Goal: Obtain resource: Download file/media

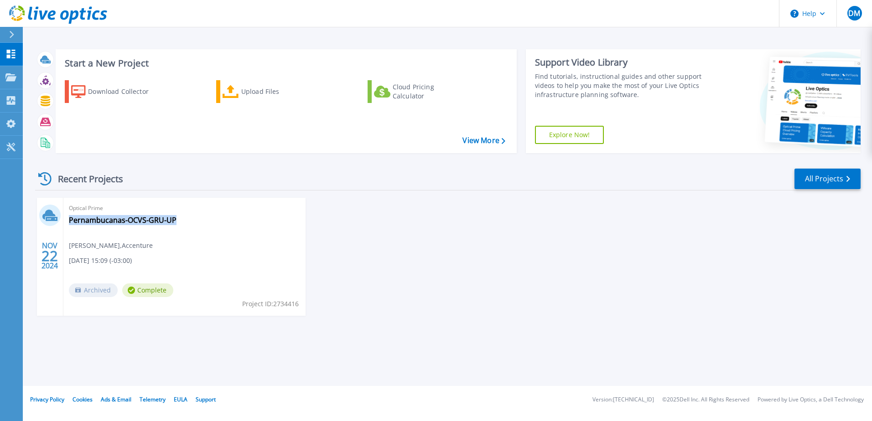
drag, startPoint x: 177, startPoint y: 219, endPoint x: 67, endPoint y: 225, distance: 110.1
click at [67, 225] on div "Optical Prime Pernambucanas-OCVS-GRU-UP Daniel Marques , Accenture 11/22/2024, …" at bounding box center [184, 257] width 242 height 118
copy link "Pernambucanas-OCVS-GRU-UP"
click at [129, 93] on div "Download Collector" at bounding box center [124, 92] width 73 height 18
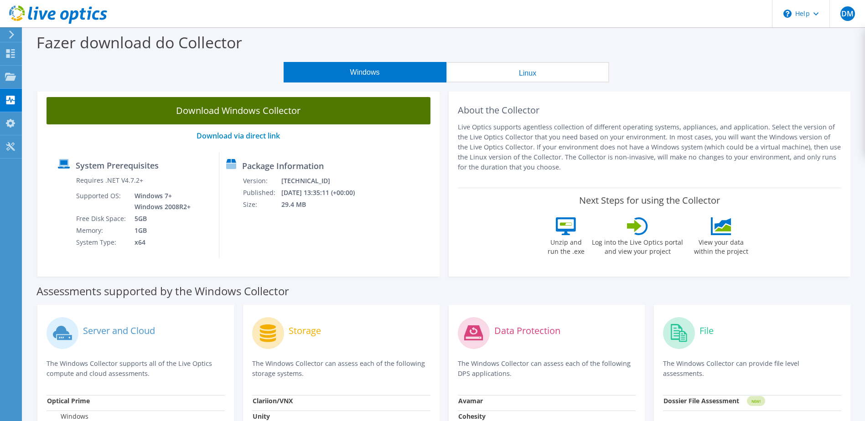
click at [294, 103] on link "Download Windows Collector" at bounding box center [239, 110] width 384 height 27
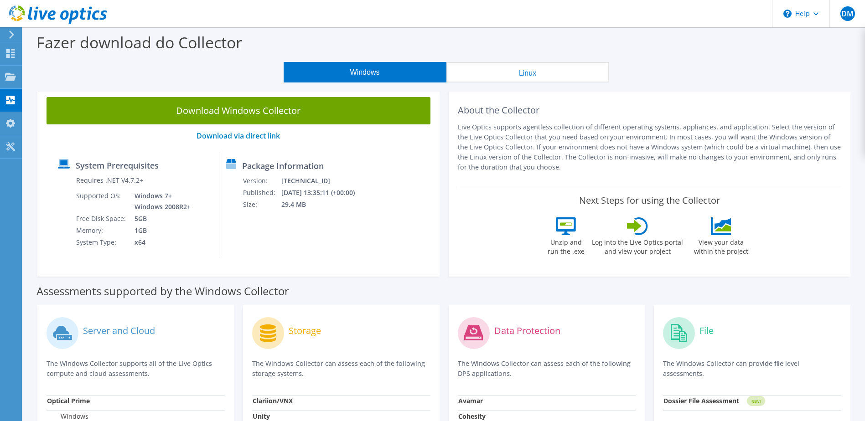
click at [47, 20] on icon at bounding box center [58, 14] width 98 height 19
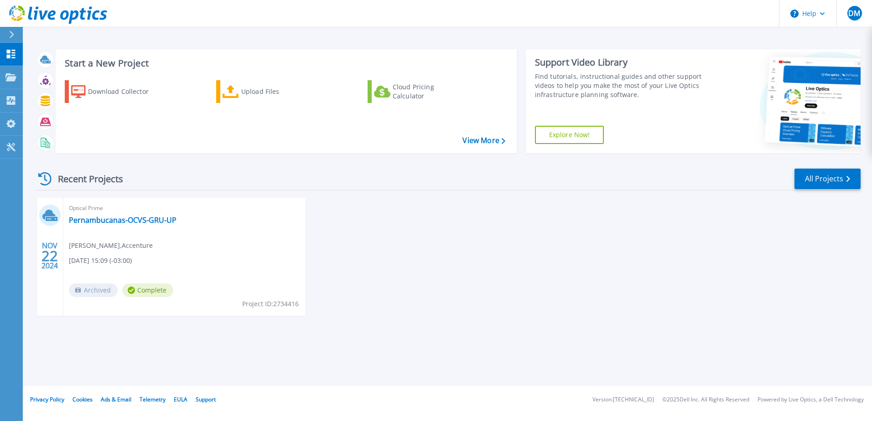
drag, startPoint x: 522, startPoint y: 228, endPoint x: 686, endPoint y: 227, distance: 164.7
click at [530, 229] on div "NOV 22 2024 Optical Prime Pernambucanas-OCVS-GRU-UP Daniel Marques , Accenture …" at bounding box center [444, 266] width 833 height 136
click at [816, 181] on link "All Projects" at bounding box center [828, 179] width 66 height 21
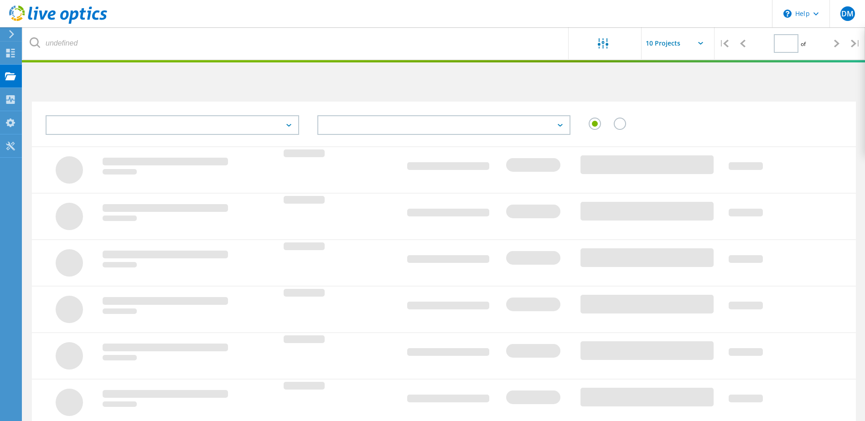
type input "1"
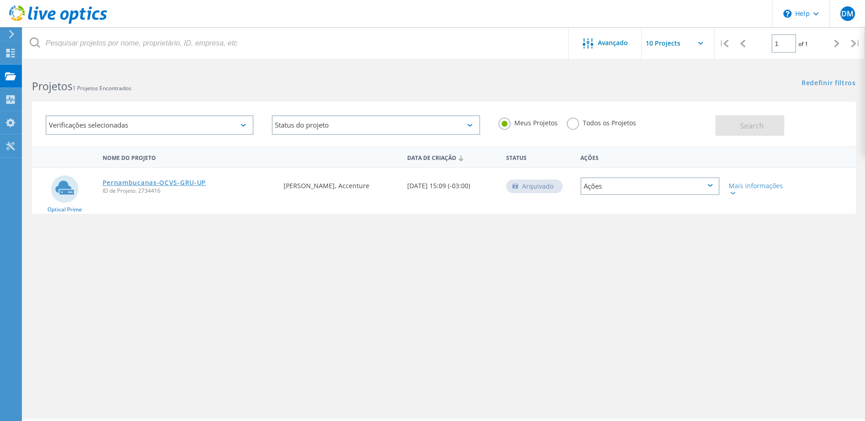
click at [145, 182] on link "Pernambucanas-OCVS-GRU-UP" at bounding box center [155, 183] width 104 height 6
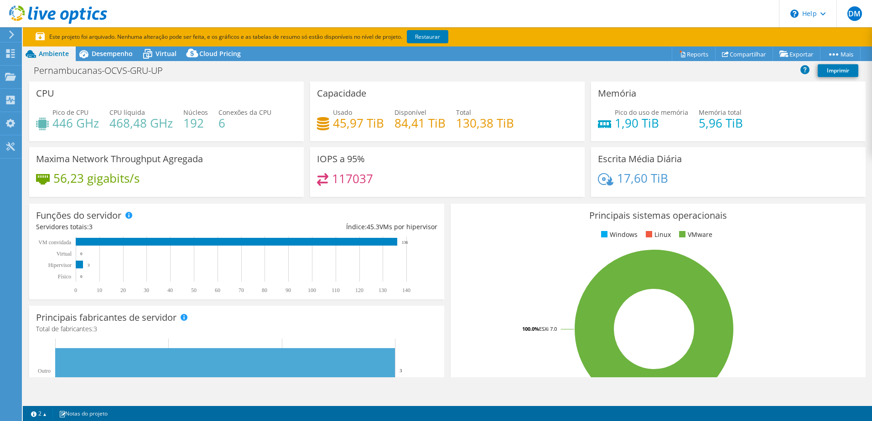
select select "SouthAmerica"
select select "BRL"
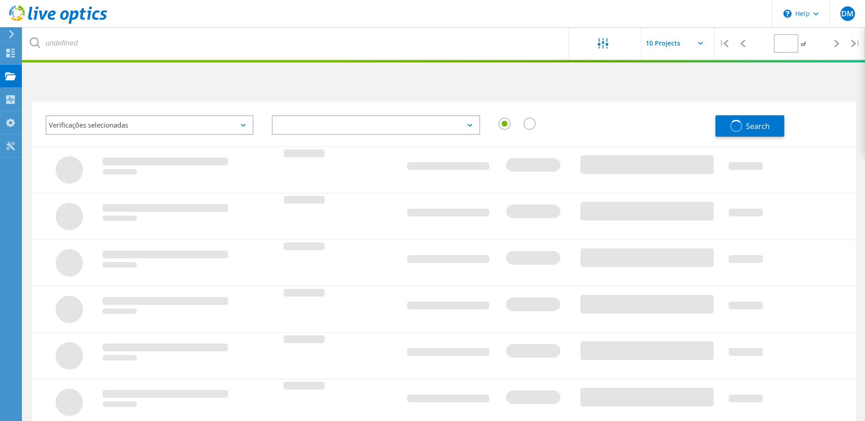
type input "1"
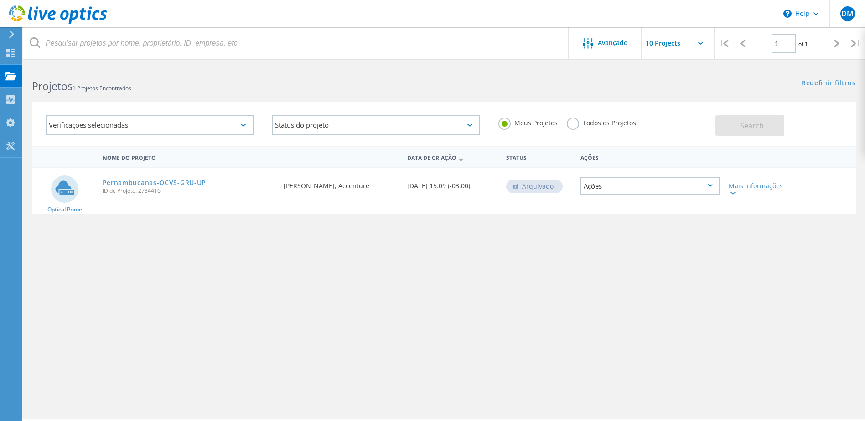
click at [153, 123] on div "Verificações selecionadas" at bounding box center [150, 125] width 208 height 20
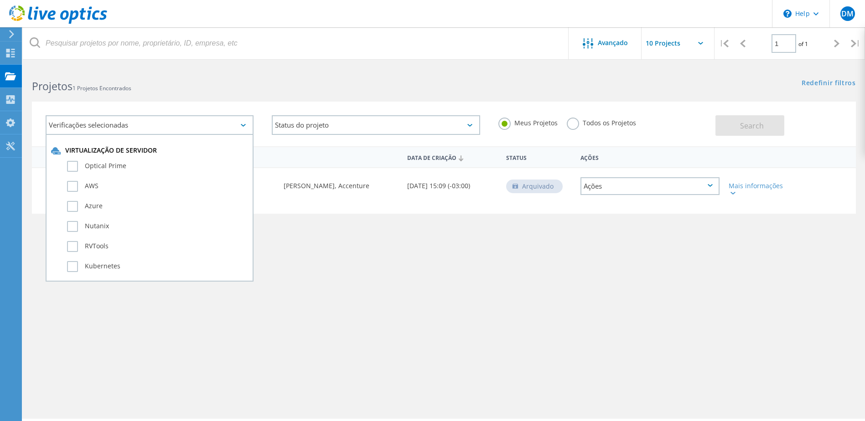
drag, startPoint x: 153, startPoint y: 123, endPoint x: 165, endPoint y: 123, distance: 12.3
click at [156, 123] on div "Verificações selecionadas" at bounding box center [150, 125] width 208 height 20
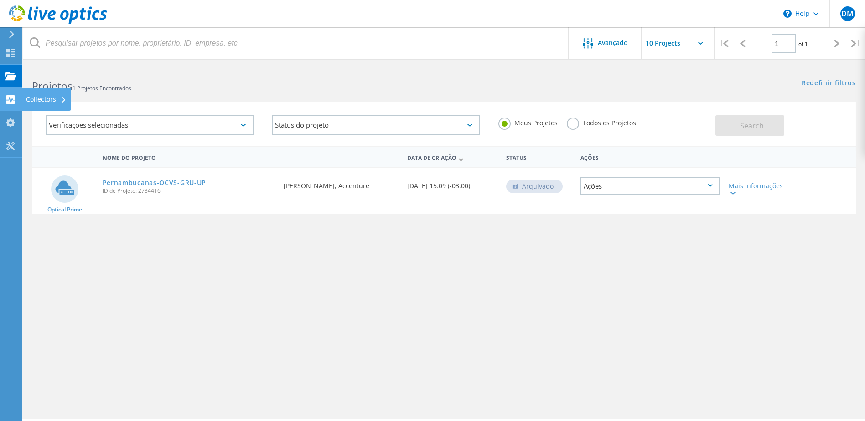
click at [12, 95] on icon at bounding box center [10, 99] width 11 height 9
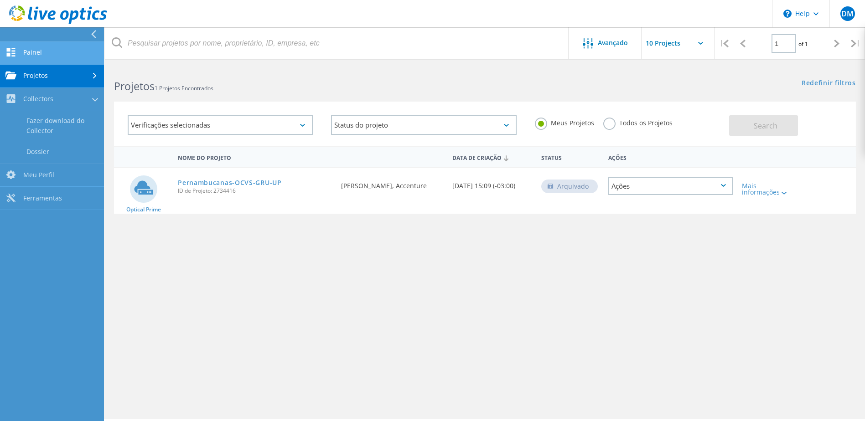
click at [50, 49] on link "Painel" at bounding box center [52, 53] width 104 height 23
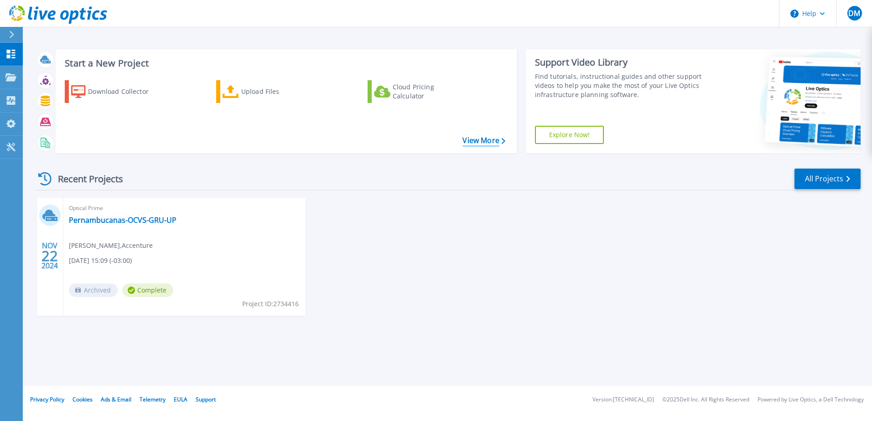
click at [476, 137] on link "View More" at bounding box center [484, 140] width 42 height 9
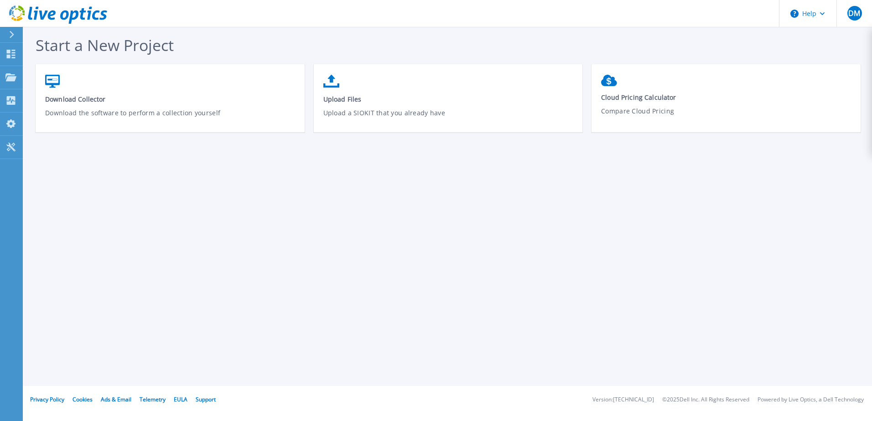
click at [55, 16] on icon at bounding box center [58, 14] width 98 height 19
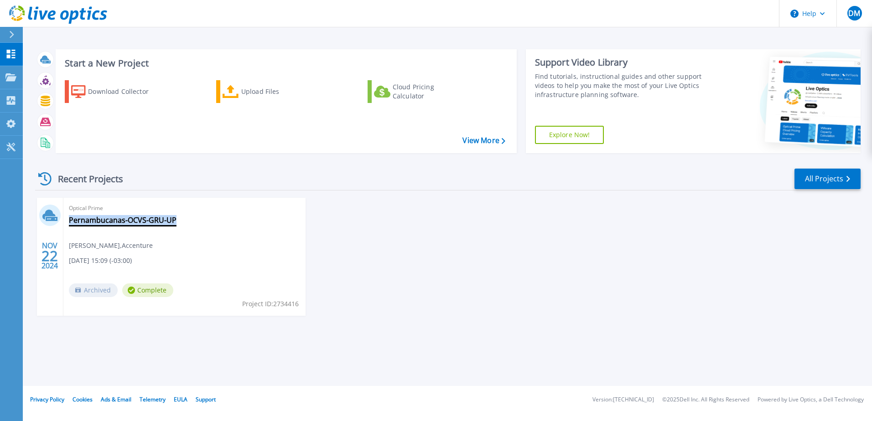
drag, startPoint x: 167, startPoint y: 221, endPoint x: 69, endPoint y: 223, distance: 98.5
click at [69, 223] on div "Optical Prime Pernambucanas-OCVS-GRU-UP [PERSON_NAME] , Accenture [DATE] 15:09 …" at bounding box center [184, 257] width 242 height 118
copy link "Pernambucanas-OCVS-GRU-UP"
click at [200, 223] on div "Optical Prime Pernambucanas-OCVS-GRU-UP [PERSON_NAME] , Accenture [DATE] 15:09 …" at bounding box center [184, 257] width 242 height 118
drag, startPoint x: 115, startPoint y: 219, endPoint x: 178, endPoint y: 222, distance: 63.0
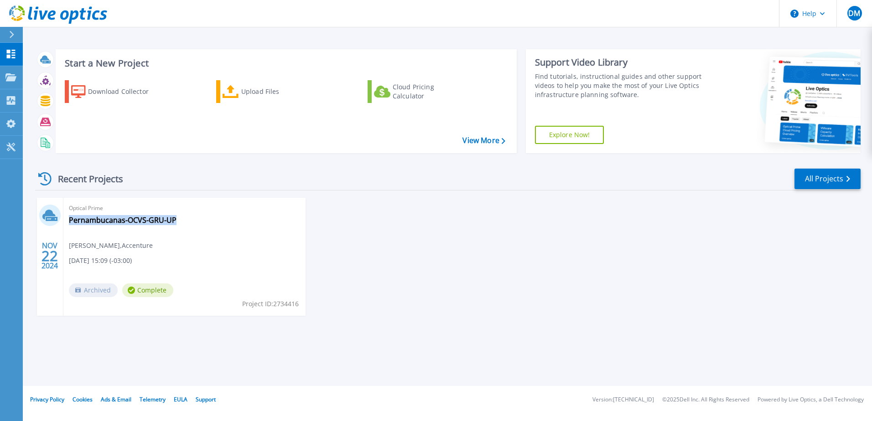
click at [178, 222] on div "Optical Prime Pernambucanas-OCVS-GRU-UP [PERSON_NAME] , Accenture [DATE] 15:09 …" at bounding box center [184, 257] width 242 height 118
copy div "Pernambucanas-OCVS-GRU-UP"
click at [203, 219] on div "Optical Prime Pernambucanas-OCVS-GRU-UP [PERSON_NAME] , Accenture [DATE] 15:09 …" at bounding box center [184, 257] width 242 height 118
drag, startPoint x: 195, startPoint y: 218, endPoint x: 93, endPoint y: 219, distance: 102.2
click at [93, 219] on div "Optical Prime Pernambucanas-OCVS-GRU-UP [PERSON_NAME] , Accenture [DATE] 15:09 …" at bounding box center [184, 257] width 242 height 118
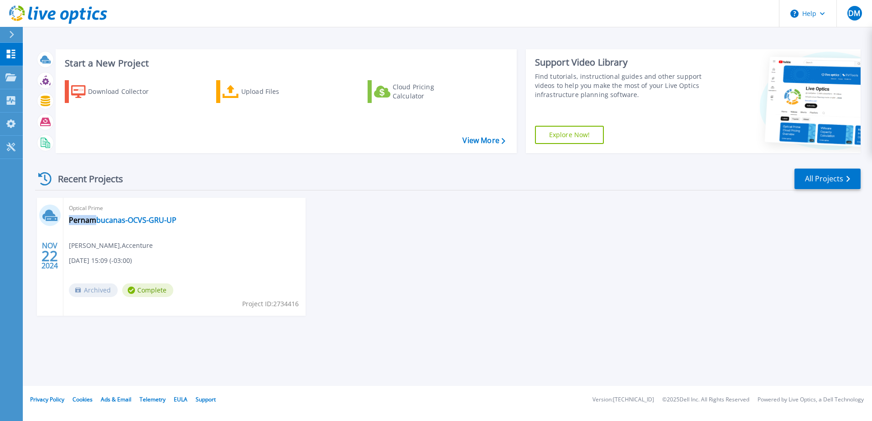
click at [190, 227] on div "Optical Prime Pernambucanas-OCVS-GRU-UP [PERSON_NAME] , Accenture [DATE] 15:09 …" at bounding box center [184, 257] width 242 height 118
drag, startPoint x: 190, startPoint y: 223, endPoint x: 174, endPoint y: 230, distance: 17.6
click at [174, 230] on div "Optical Prime Pernambucanas-OCVS-GRU-UP [PERSON_NAME] , Accenture [DATE] 15:09 …" at bounding box center [184, 257] width 242 height 118
copy div "Pernambucanas-OCVS-GRU-UP"
